Goal: Task Accomplishment & Management: Manage account settings

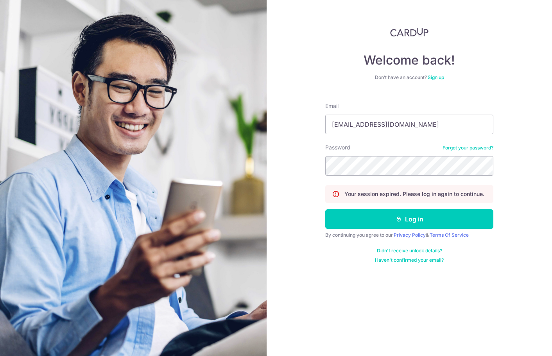
click at [400, 145] on div "Password Forgot your password?" at bounding box center [409, 159] width 168 height 32
click at [410, 128] on input "laizihui95@gmail.com" at bounding box center [409, 124] width 168 height 20
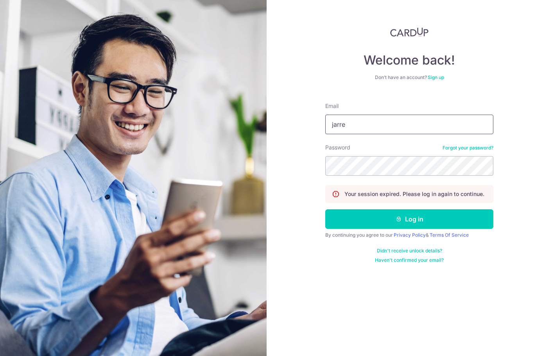
type input "jarretgohsy@gmail.com"
drag, startPoint x: 520, startPoint y: 173, endPoint x: 468, endPoint y: 212, distance: 64.8
click at [520, 173] on div "Welcome back! Don’t have an account? Sign up Email jarretgohsy@gmail.com Passwo…" at bounding box center [408, 178] width 285 height 356
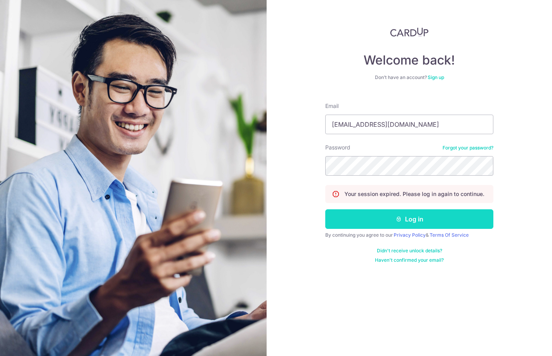
click at [463, 218] on button "Log in" at bounding box center [409, 219] width 168 height 20
